Goal: Task Accomplishment & Management: Manage account settings

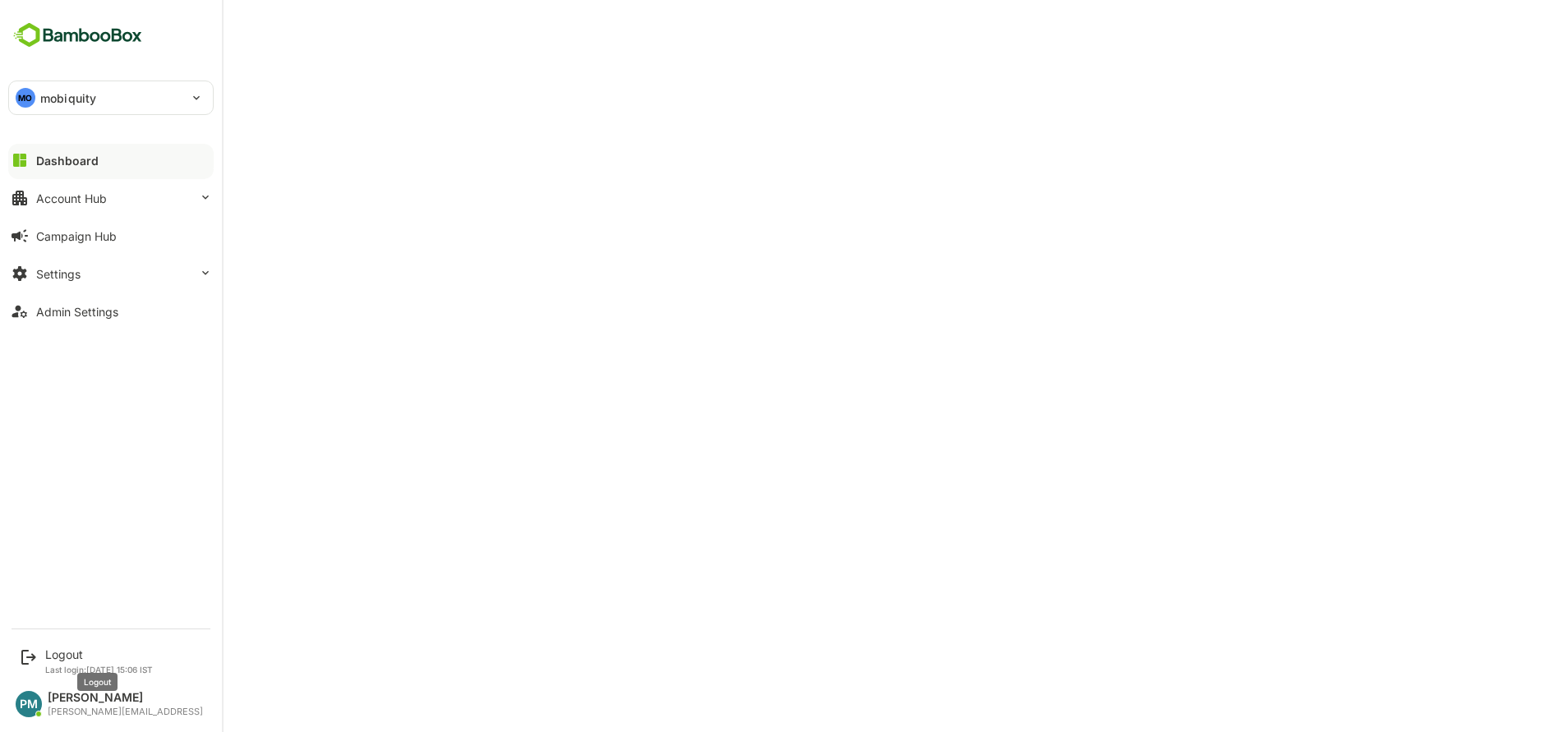
click at [53, 660] on div "Logout" at bounding box center [99, 654] width 107 height 14
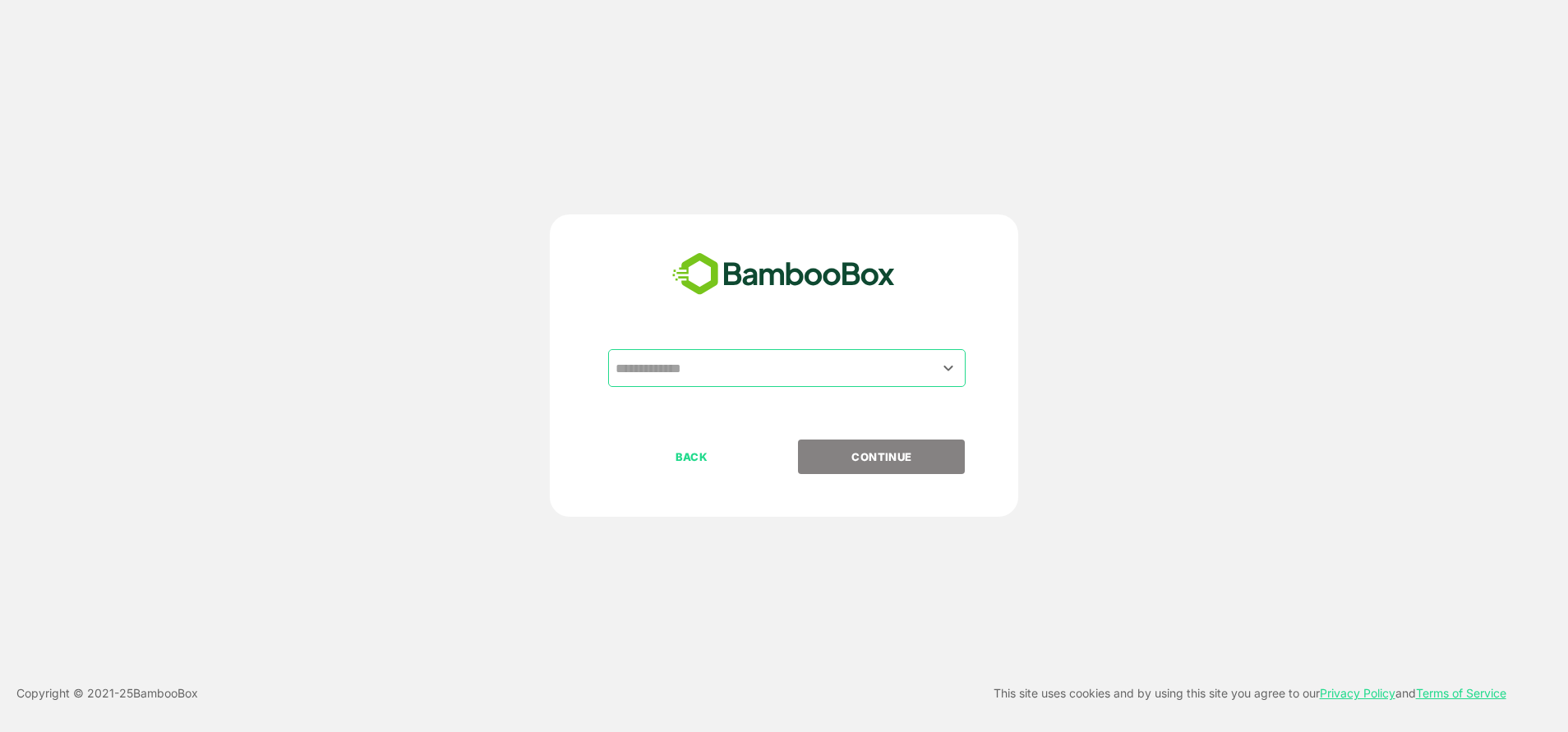
click at [728, 386] on div "​" at bounding box center [787, 368] width 358 height 37
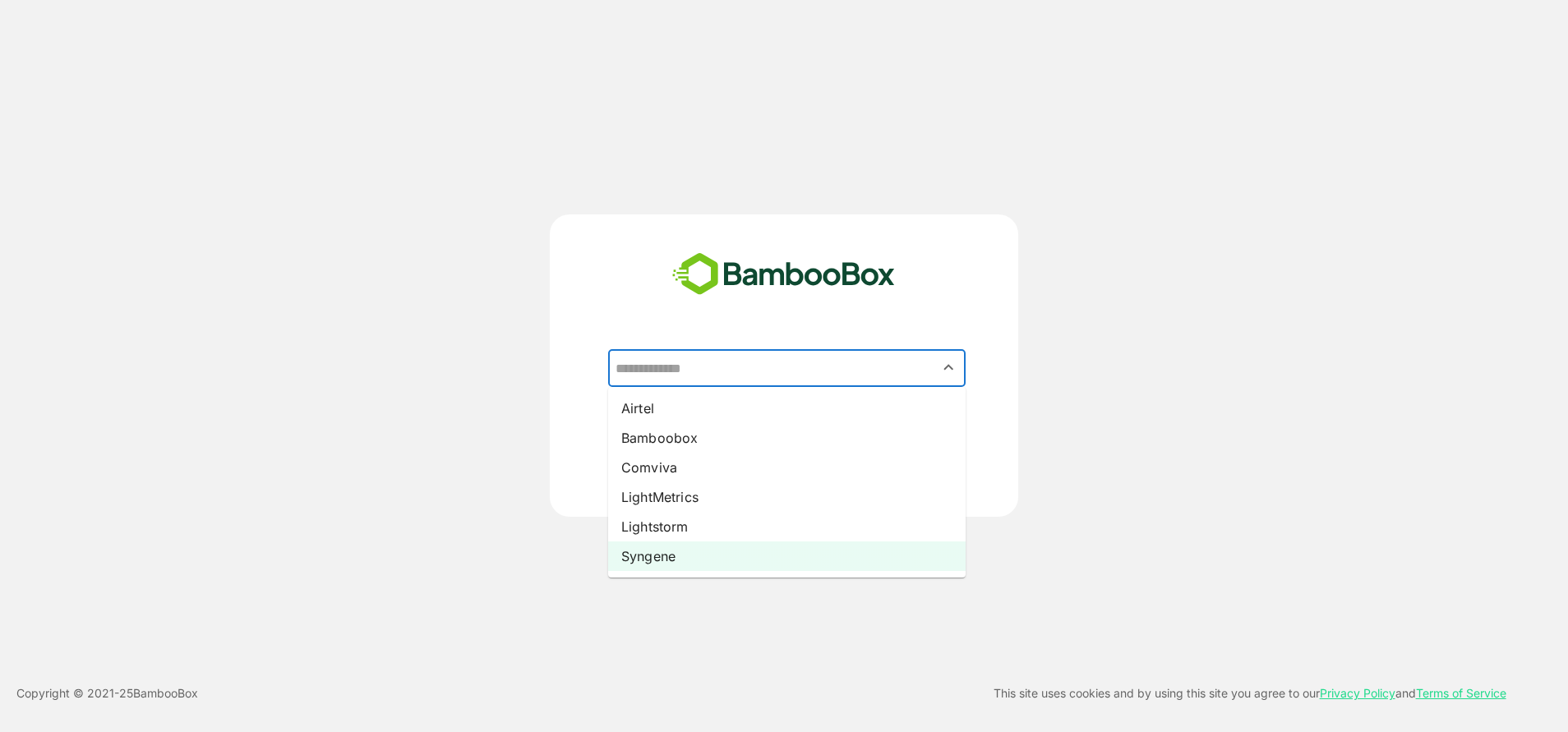
click at [681, 552] on li "Syngene" at bounding box center [787, 556] width 358 height 30
type input "*******"
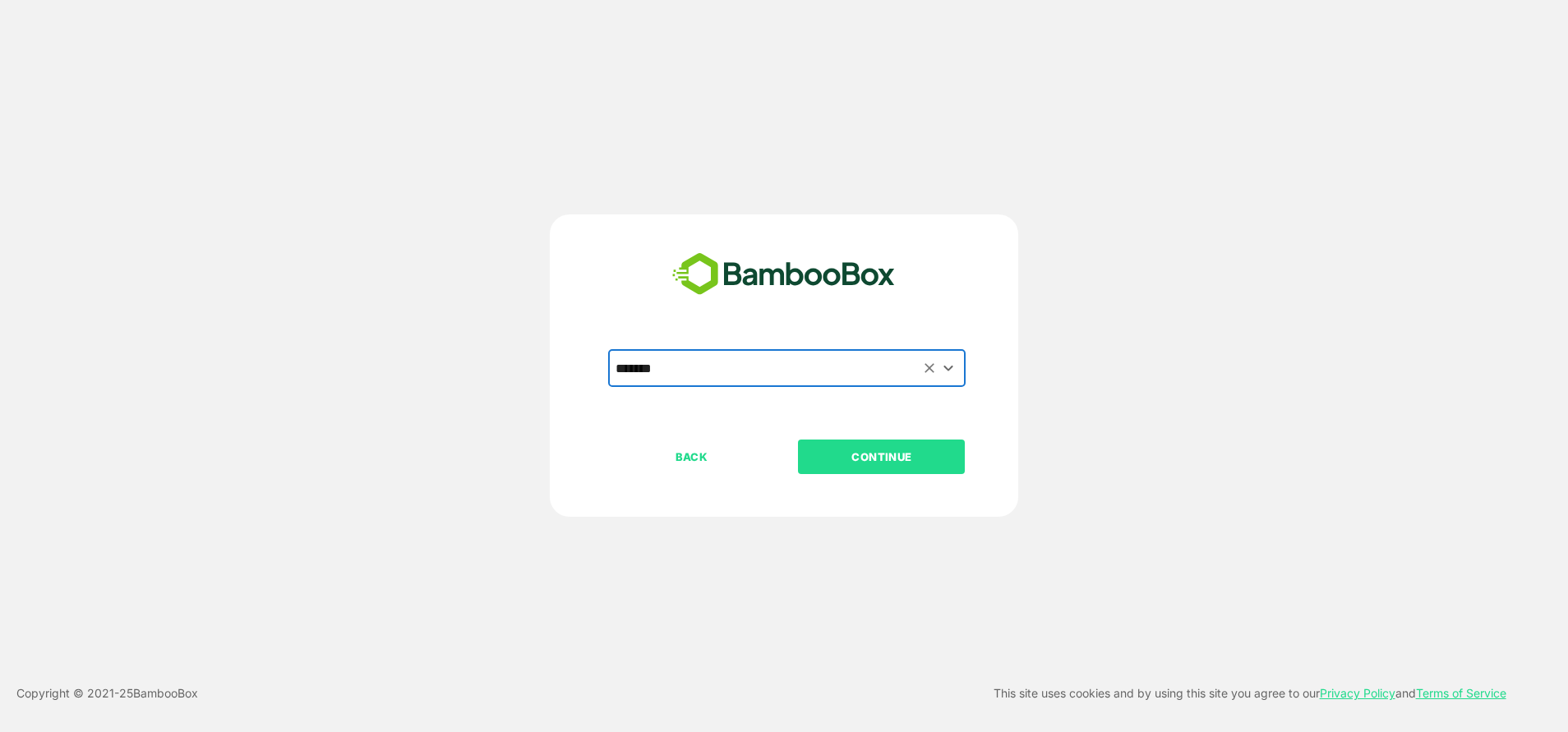
click at [870, 455] on p "CONTINUE" at bounding box center [882, 456] width 164 height 18
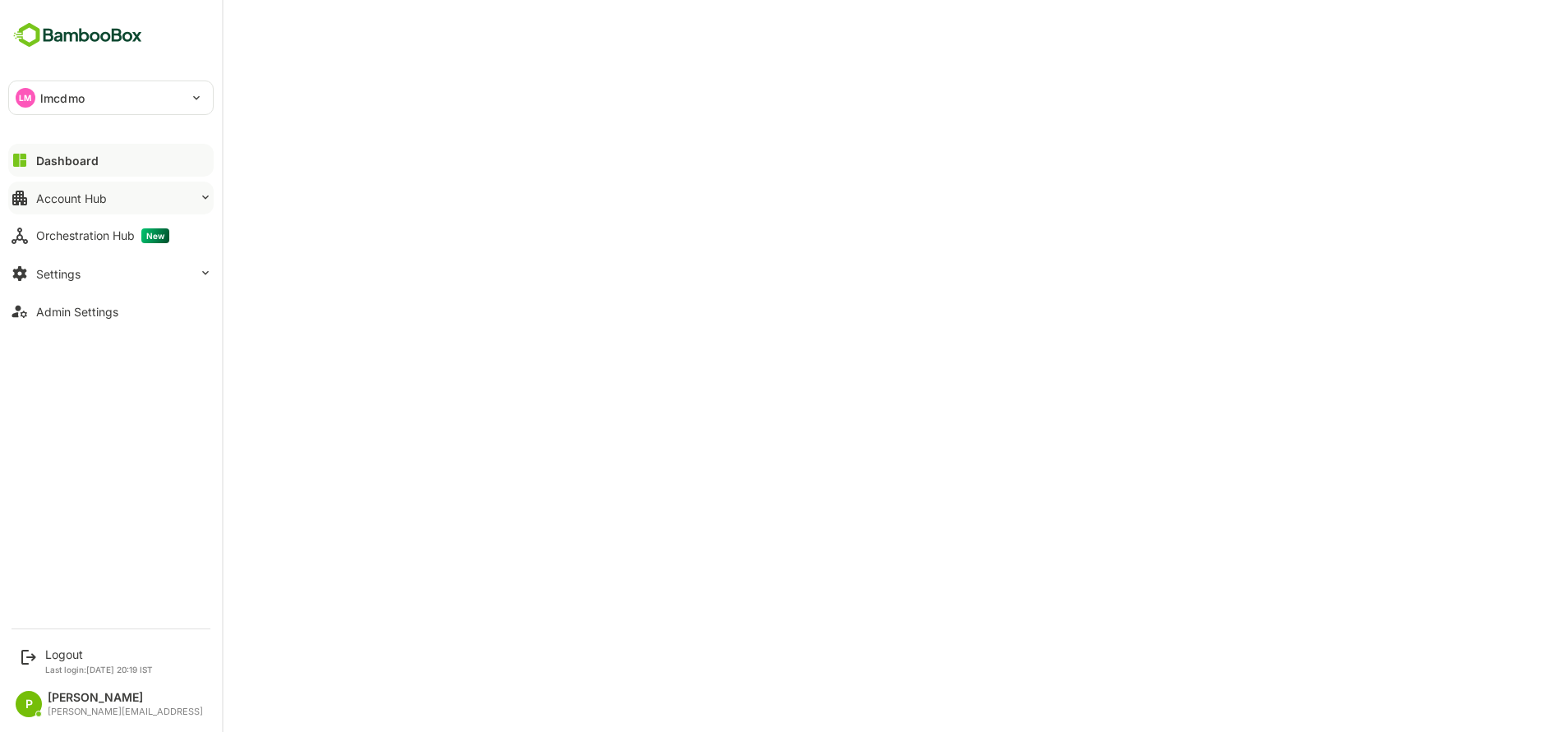
click at [82, 193] on div "Account Hub" at bounding box center [71, 198] width 71 height 14
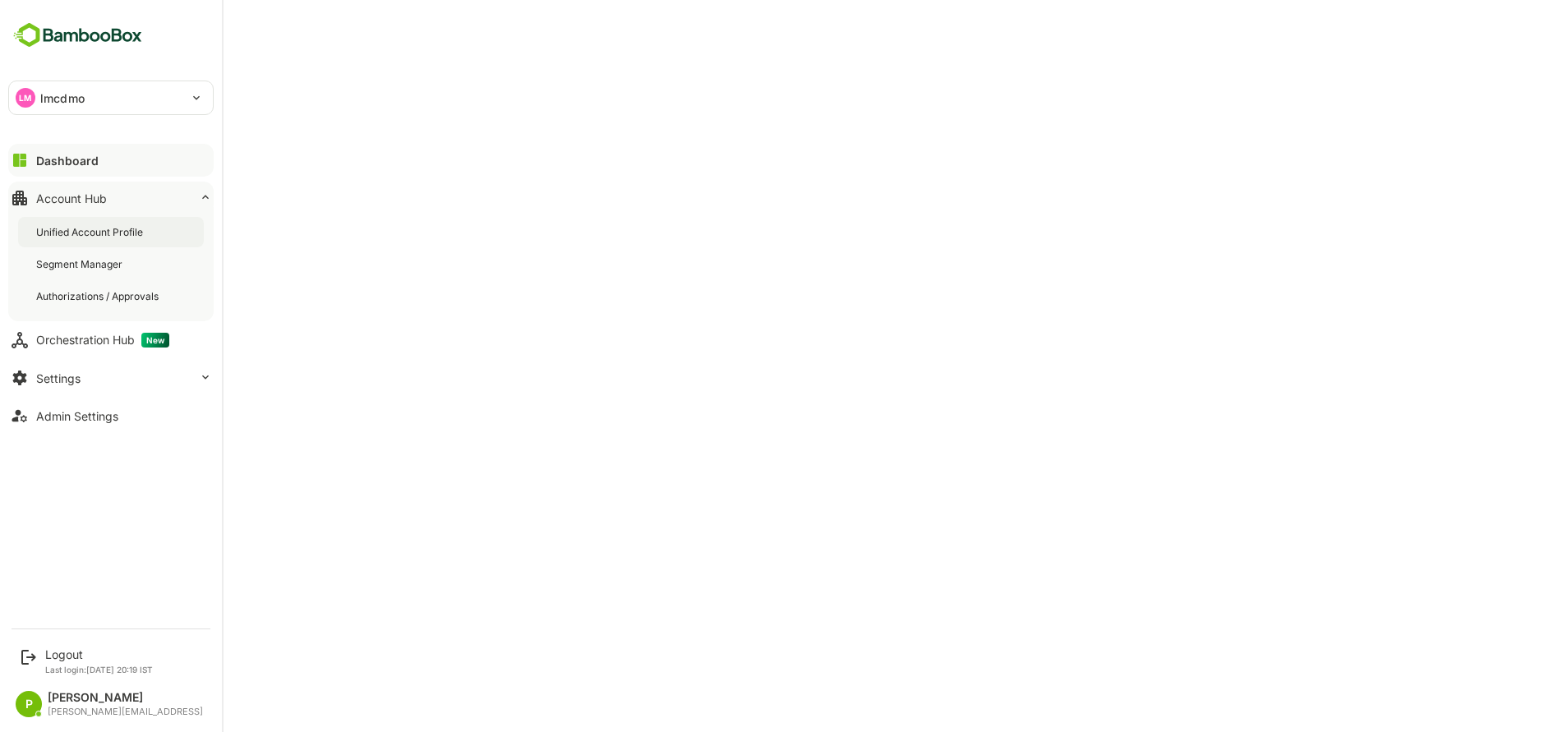
click at [121, 232] on div "Unified Account Profile" at bounding box center [90, 232] width 110 height 14
